Goal: Information Seeking & Learning: Learn about a topic

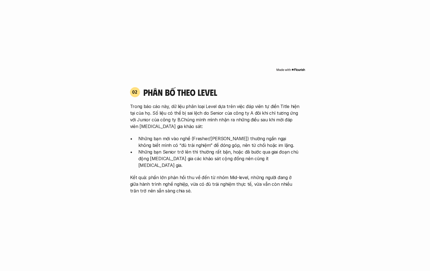
scroll to position [552, 0]
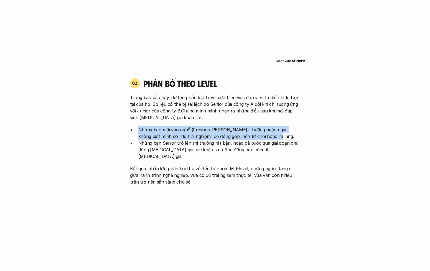
drag, startPoint x: 266, startPoint y: 137, endPoint x: 263, endPoint y: 126, distance: 11.8
click at [151, 126] on p "Những bạn mới vào nghề (Fresher/[PERSON_NAME]) thường ngần ngại không biết mình…" at bounding box center [219, 132] width 162 height 13
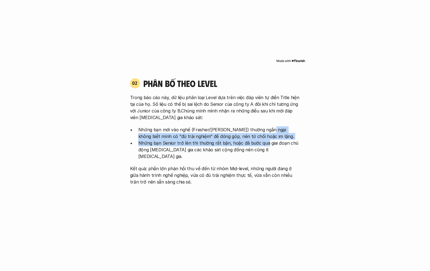
drag, startPoint x: 263, startPoint y: 126, endPoint x: 263, endPoint y: 142, distance: 15.8
click at [151, 142] on ul "Những bạn mới vào nghề (Fresher/[PERSON_NAME]) thường ngần ngại không biết mình…" at bounding box center [215, 142] width 170 height 33
click at [151, 142] on p "Những bạn Senior trở lên thì thường rất bận, hoặc đã bước qua giai đoạn chủ độn…" at bounding box center [219, 149] width 162 height 20
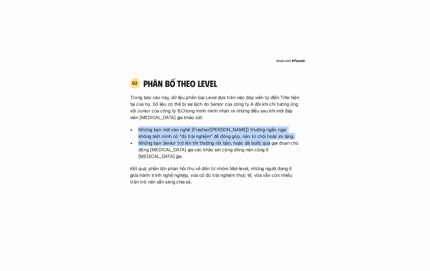
drag, startPoint x: 263, startPoint y: 142, endPoint x: 258, endPoint y: 124, distance: 19.0
click at [151, 124] on div "Trong báo cáo này, dữ liệu phân loại Level dựa trên việc đáp viên tự điền Title…" at bounding box center [215, 139] width 170 height 91
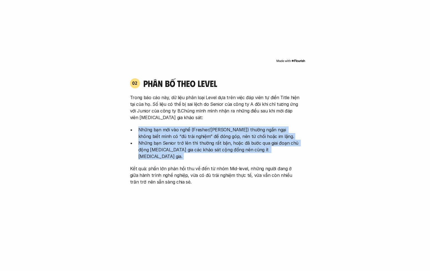
drag, startPoint x: 258, startPoint y: 124, endPoint x: 261, endPoint y: 151, distance: 27.7
click at [151, 151] on div "Trong báo cáo này, dữ liệu phân loại Level dựa trên việc đáp viên tự điền Title…" at bounding box center [215, 139] width 170 height 91
click at [151, 151] on p "Những bạn Senior trở lên thì thường rất bận, hoặc đã bước qua giai đoạn chủ độn…" at bounding box center [219, 149] width 162 height 20
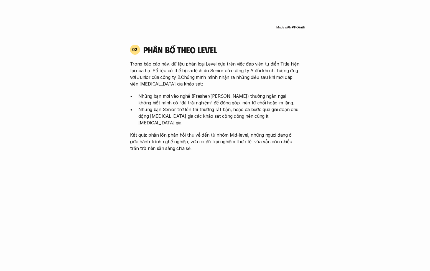
scroll to position [587, 0]
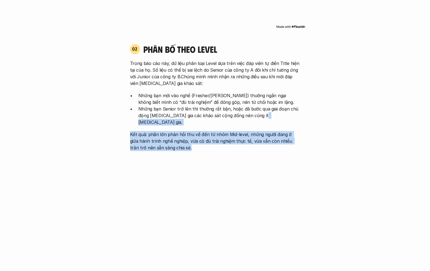
drag, startPoint x: 261, startPoint y: 142, endPoint x: 257, endPoint y: 121, distance: 21.4
click at [151, 121] on div "Trong báo cáo này, dữ liệu phân loại Level dựa trên việc đáp viên tự điền Title…" at bounding box center [215, 105] width 170 height 91
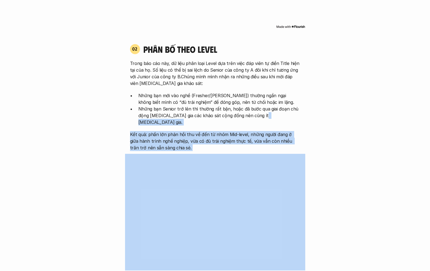
drag, startPoint x: 257, startPoint y: 121, endPoint x: 264, endPoint y: 147, distance: 26.8
click at [151, 141] on p "Kết quả: phần lớn phản hồi thu về đến từ nhóm Mid-level, những người đang ở giữ…" at bounding box center [215, 141] width 170 height 20
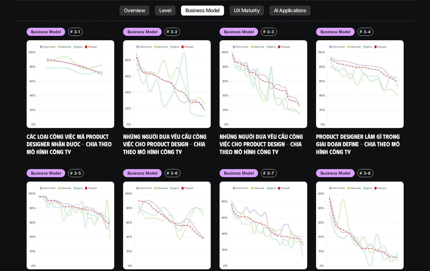
scroll to position [2353, 0]
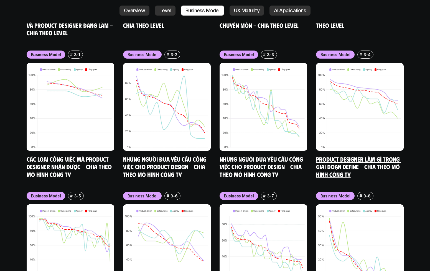
click at [151, 155] on link "Product Designer làm gì trong giai đoạn Define - Chia theo mô hình công ty" at bounding box center [358, 166] width 85 height 23
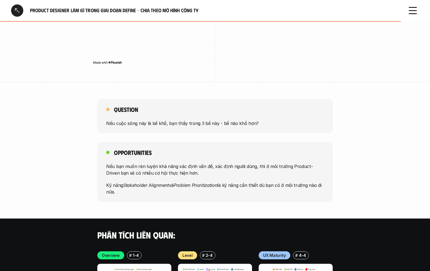
scroll to position [1093, 0]
